Goal: Information Seeking & Learning: Learn about a topic

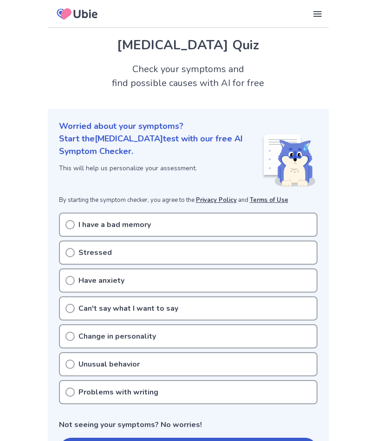
scroll to position [1282, 0]
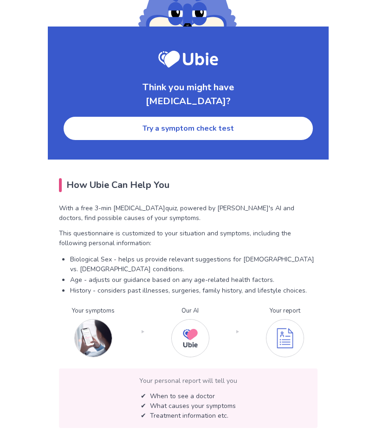
click at [171, 117] on link "Try a symptom check test" at bounding box center [188, 128] width 251 height 25
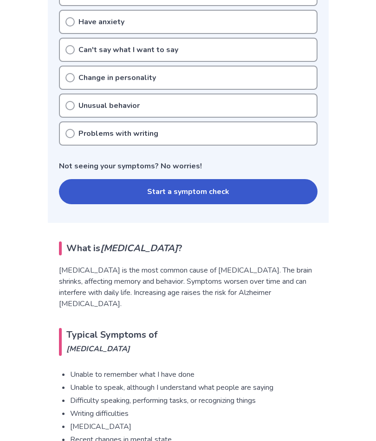
scroll to position [90, 0]
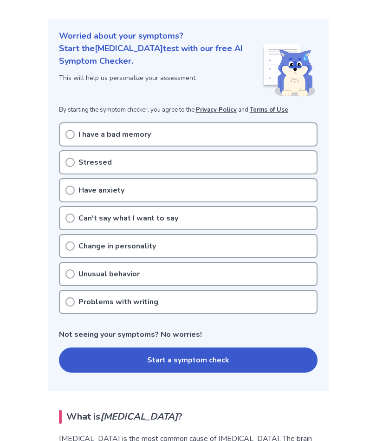
click at [69, 217] on icon at bounding box center [70, 217] width 9 height 9
click at [73, 217] on icon at bounding box center [70, 217] width 9 height 9
click at [177, 361] on button "Start a symptom check" at bounding box center [188, 359] width 259 height 25
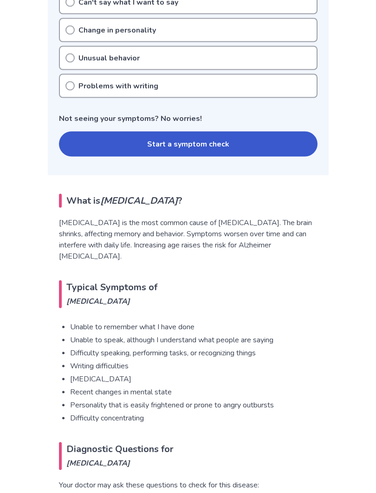
scroll to position [307, 0]
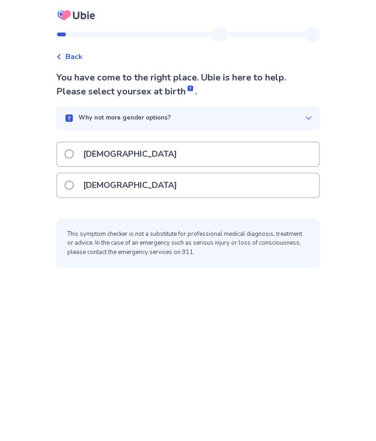
click at [74, 154] on span at bounding box center [69, 153] width 9 height 9
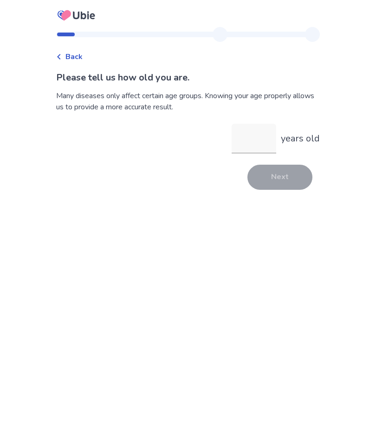
click at [240, 152] on input "years old" at bounding box center [254, 139] width 45 height 30
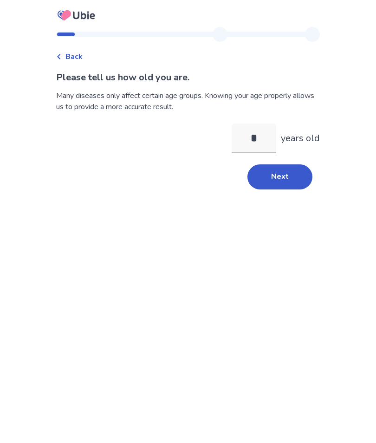
type input "**"
click at [278, 176] on button "Next" at bounding box center [280, 177] width 65 height 25
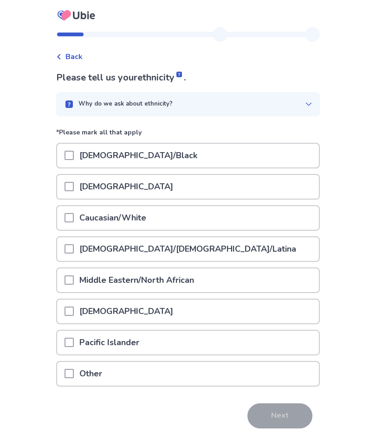
click at [74, 212] on div at bounding box center [69, 218] width 9 height 24
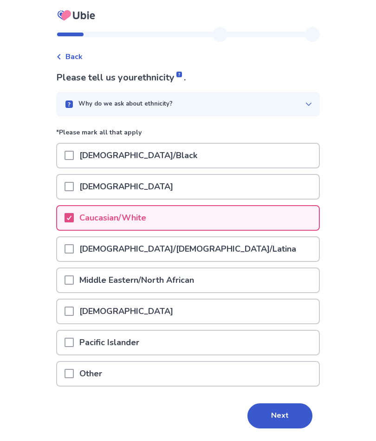
click at [274, 409] on button "Next" at bounding box center [280, 415] width 65 height 25
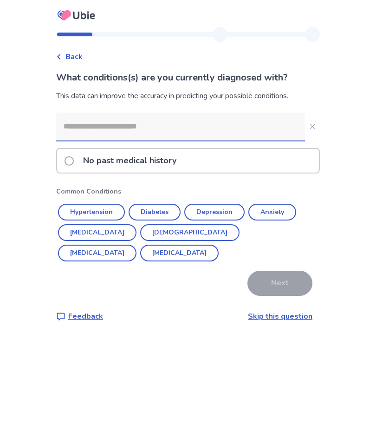
click at [74, 163] on span at bounding box center [69, 160] width 9 height 9
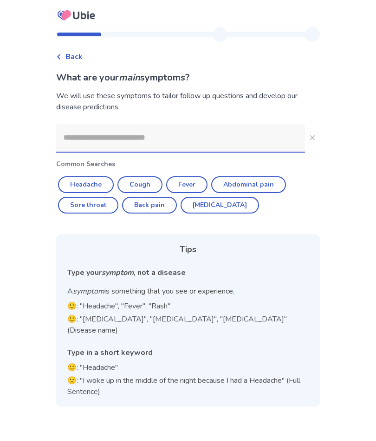
click at [82, 142] on input at bounding box center [180, 138] width 249 height 28
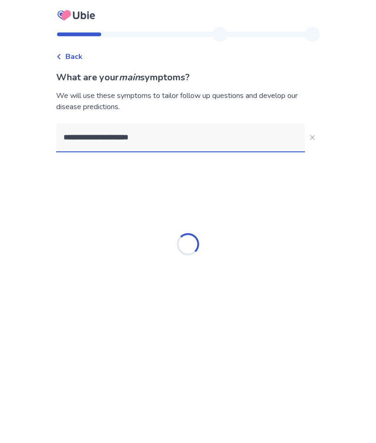
type input "**********"
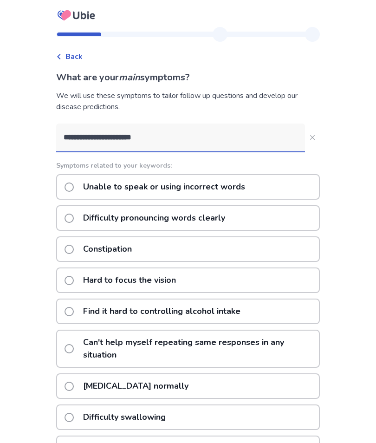
click at [74, 188] on span at bounding box center [69, 187] width 9 height 9
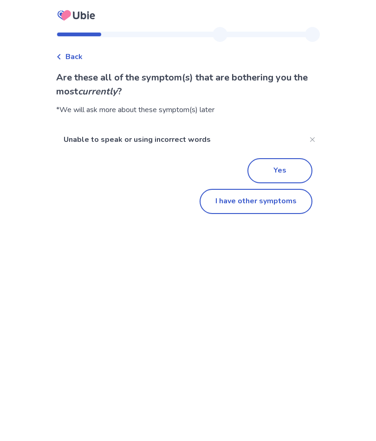
click at [274, 171] on button "Yes" at bounding box center [280, 170] width 65 height 25
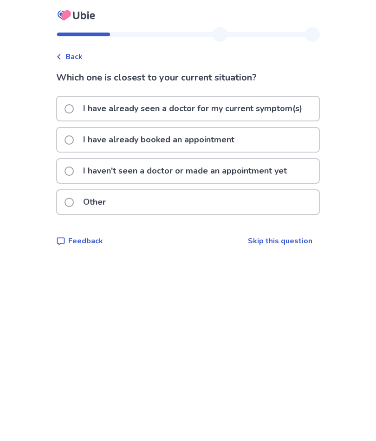
click at [74, 111] on span at bounding box center [69, 108] width 9 height 9
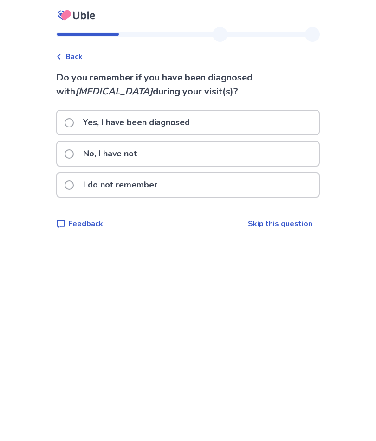
click at [74, 154] on span at bounding box center [69, 153] width 9 height 9
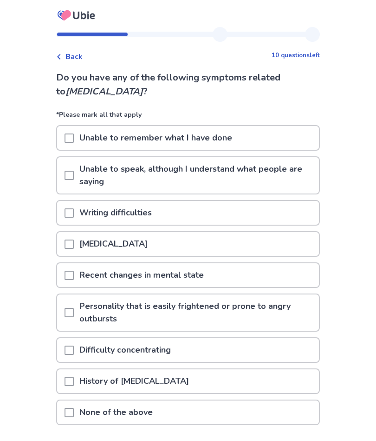
click at [74, 212] on span at bounding box center [69, 212] width 9 height 9
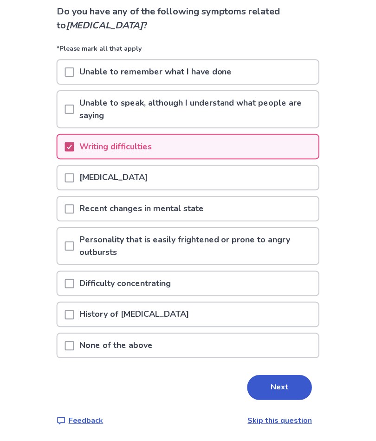
scroll to position [66, 0]
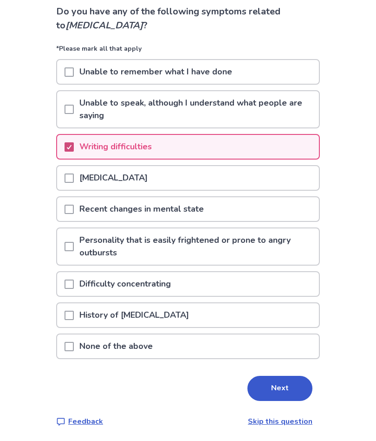
click at [279, 387] on button "Next" at bounding box center [280, 387] width 65 height 25
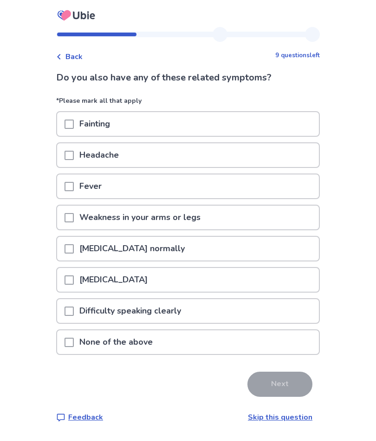
click at [74, 340] on span at bounding box center [69, 341] width 9 height 9
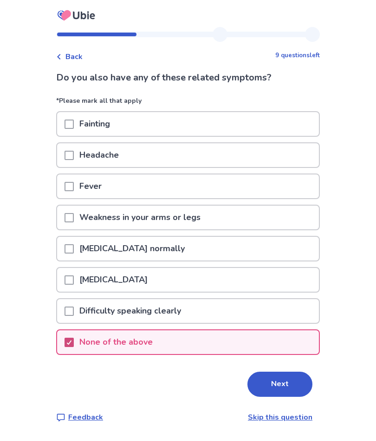
click at [278, 384] on button "Next" at bounding box center [280, 383] width 65 height 25
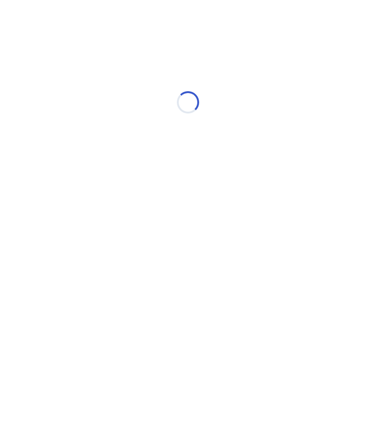
select select "*"
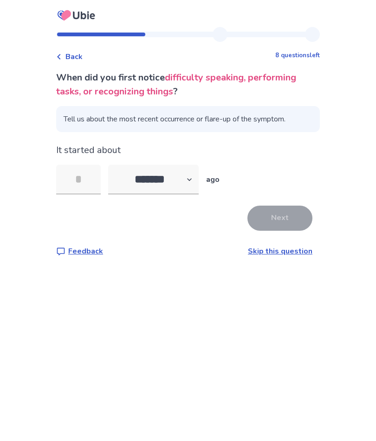
click at [85, 181] on input "tel" at bounding box center [78, 180] width 45 height 30
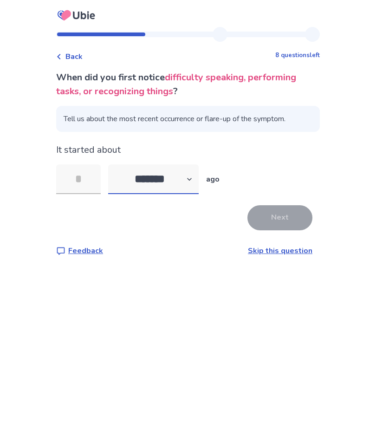
click at [199, 183] on select "******* ****** ******* ******** *******" at bounding box center [153, 180] width 91 height 30
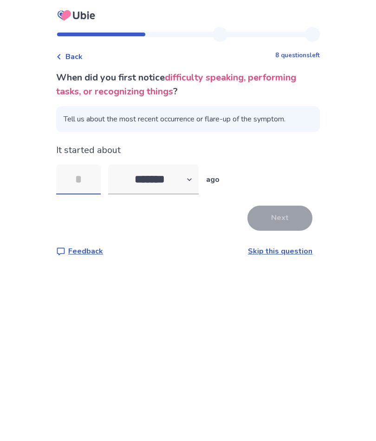
click at [86, 178] on input "tel" at bounding box center [78, 180] width 45 height 30
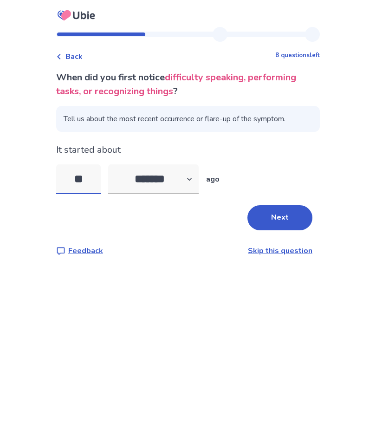
type input "**"
click at [197, 183] on select "******* ****** ******* ******** *******" at bounding box center [153, 180] width 91 height 30
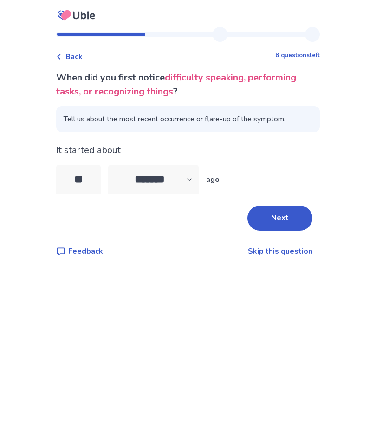
select select "*"
click at [276, 224] on button "Next" at bounding box center [280, 217] width 65 height 25
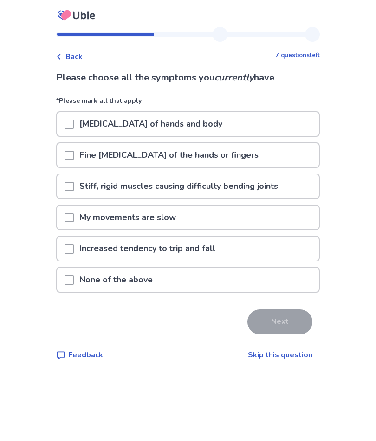
click at [74, 280] on span at bounding box center [69, 279] width 9 height 9
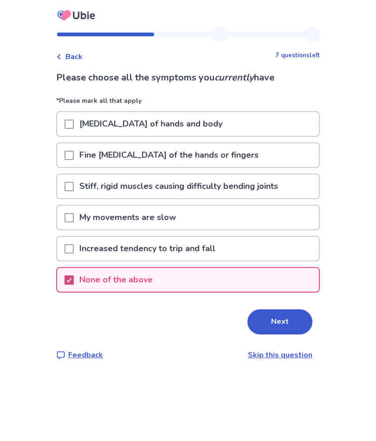
click at [277, 321] on button "Next" at bounding box center [280, 321] width 65 height 25
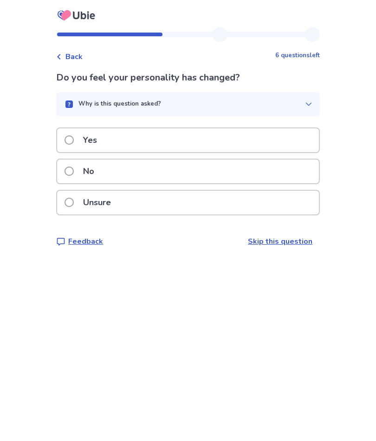
click at [79, 205] on label "Unsure" at bounding box center [91, 203] width 52 height 24
click at [74, 176] on span at bounding box center [69, 170] width 9 height 9
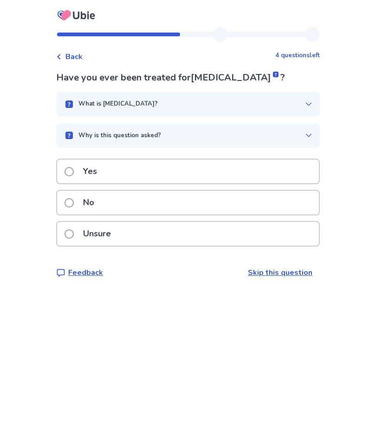
click at [74, 204] on span at bounding box center [69, 202] width 9 height 9
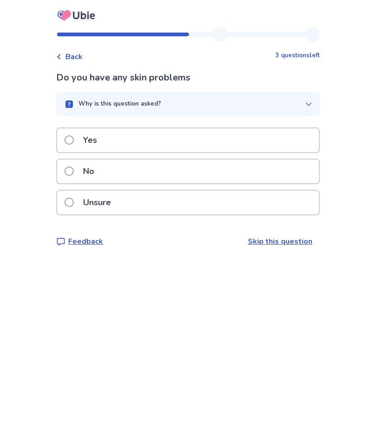
click at [74, 173] on span at bounding box center [69, 170] width 9 height 9
click at [74, 172] on span at bounding box center [69, 170] width 9 height 9
click at [74, 173] on span at bounding box center [69, 170] width 9 height 9
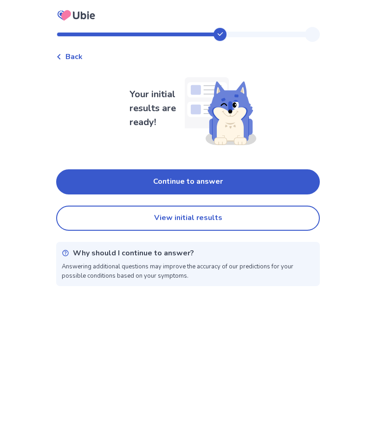
click at [97, 183] on button "Continue to answer" at bounding box center [188, 181] width 264 height 25
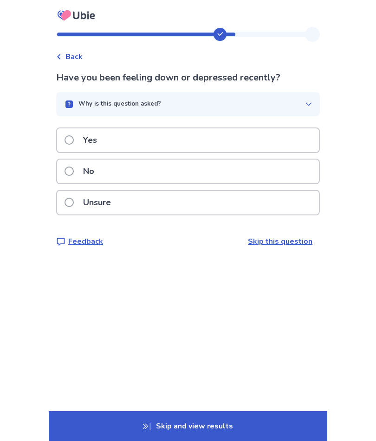
click at [74, 171] on span at bounding box center [69, 170] width 9 height 9
click at [74, 173] on span at bounding box center [69, 170] width 9 height 9
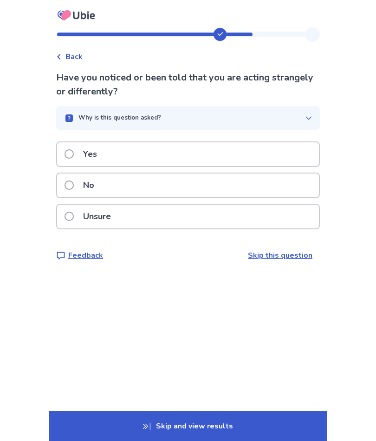
click at [74, 182] on span at bounding box center [69, 184] width 9 height 9
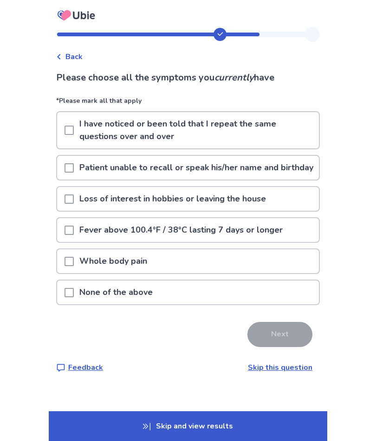
click at [74, 297] on span at bounding box center [69, 292] width 9 height 9
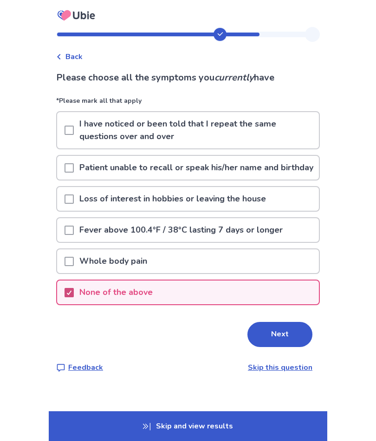
click at [272, 342] on button "Next" at bounding box center [280, 334] width 65 height 25
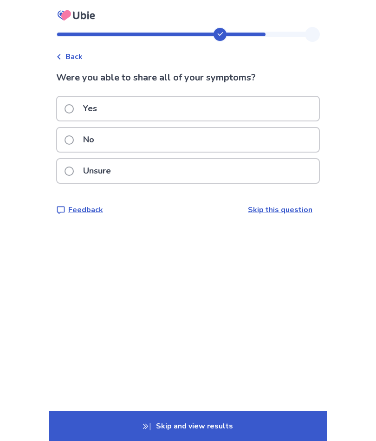
click at [74, 111] on span at bounding box center [69, 108] width 9 height 9
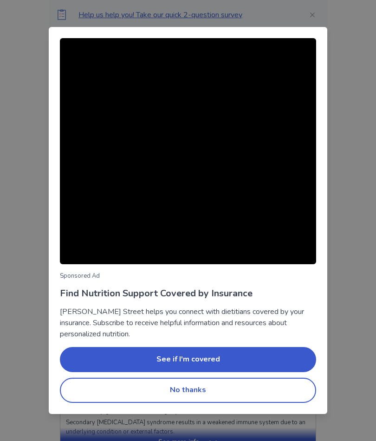
click at [192, 388] on button "No thanks" at bounding box center [188, 389] width 257 height 25
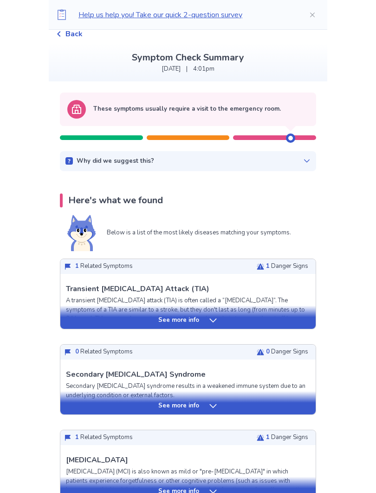
scroll to position [42, 0]
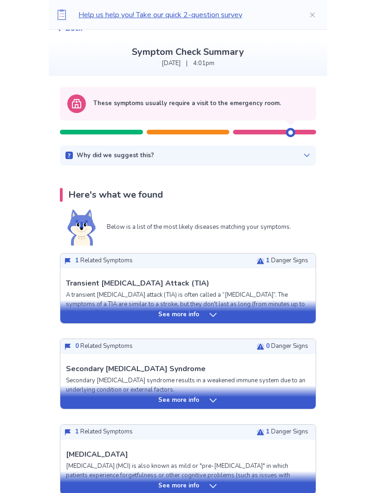
click at [181, 314] on p "See more info" at bounding box center [178, 314] width 41 height 9
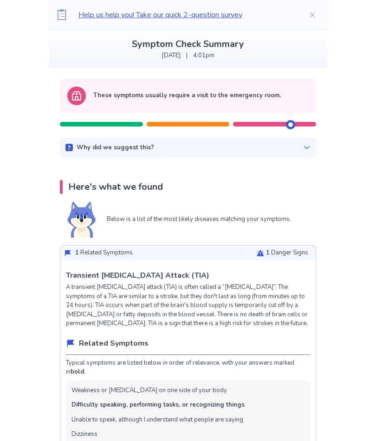
scroll to position [42, 0]
